Goal: Navigation & Orientation: Find specific page/section

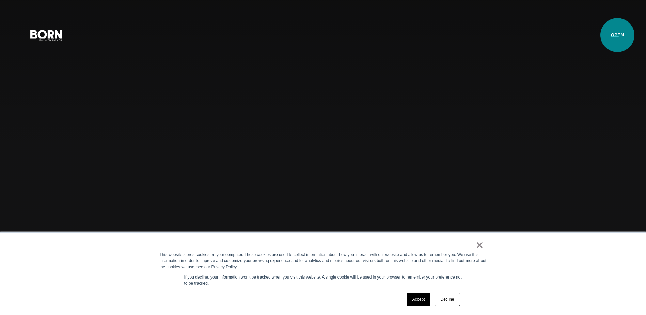
click at [618, 35] on button "Primary Menu" at bounding box center [614, 35] width 16 height 14
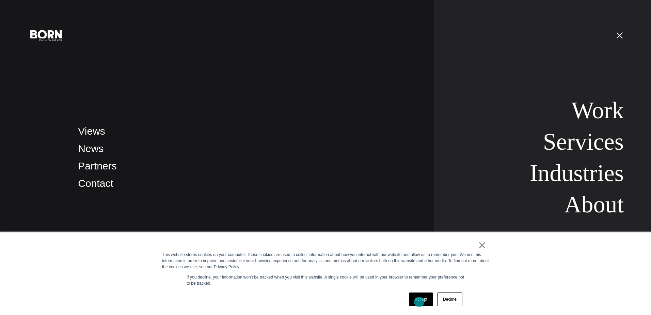
click at [418, 302] on link "Accept" at bounding box center [421, 299] width 24 height 14
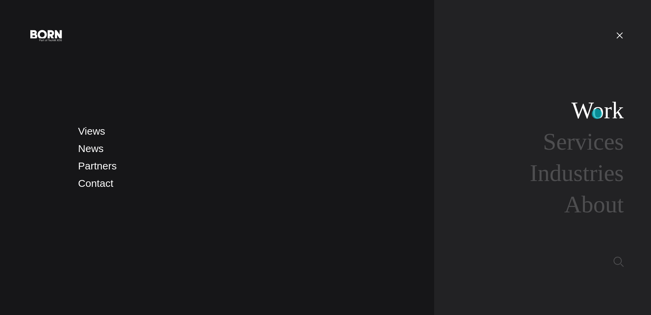
click at [597, 114] on link "Work" at bounding box center [597, 110] width 52 height 26
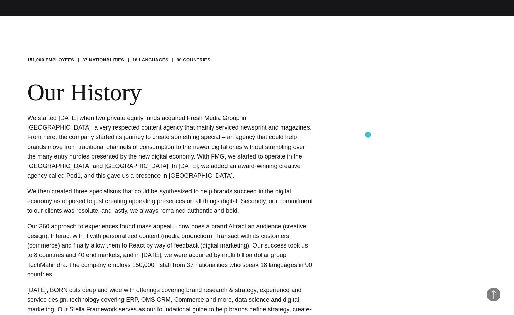
scroll to position [299, 0]
